Goal: Transaction & Acquisition: Purchase product/service

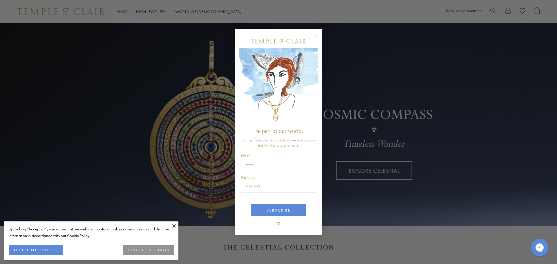
click at [314, 34] on circle "Close dialog" at bounding box center [315, 35] width 7 height 7
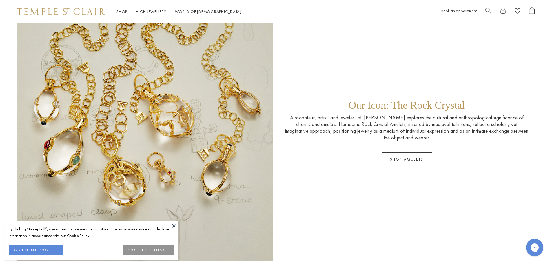
scroll to position [1044, 0]
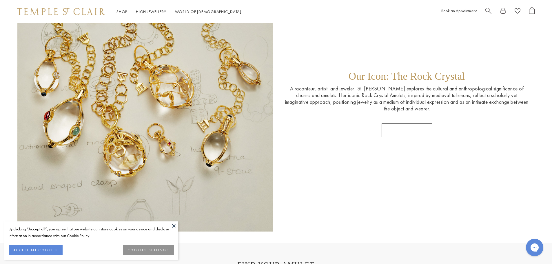
click at [401, 128] on link "SHOP AMULETS" at bounding box center [407, 131] width 50 height 14
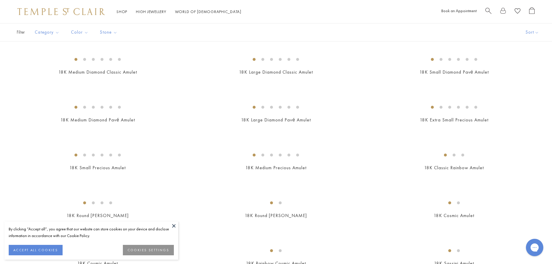
scroll to position [609, 0]
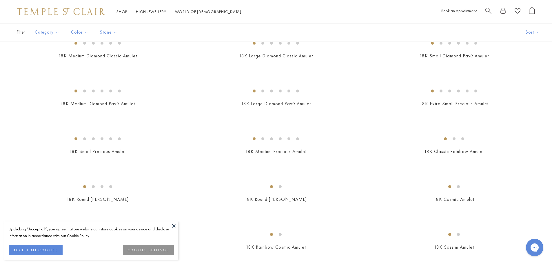
click at [0, 0] on img at bounding box center [0, 0] width 0 height 0
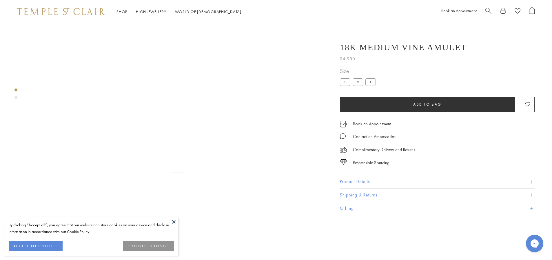
scroll to position [23, 0]
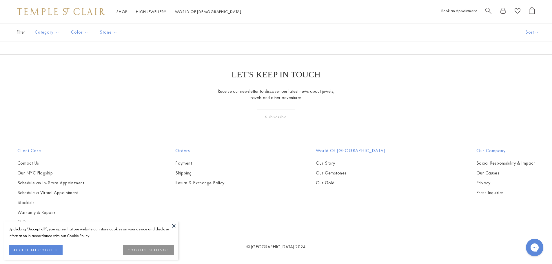
scroll to position [1999, 0]
